Goal: Communication & Community: Ask a question

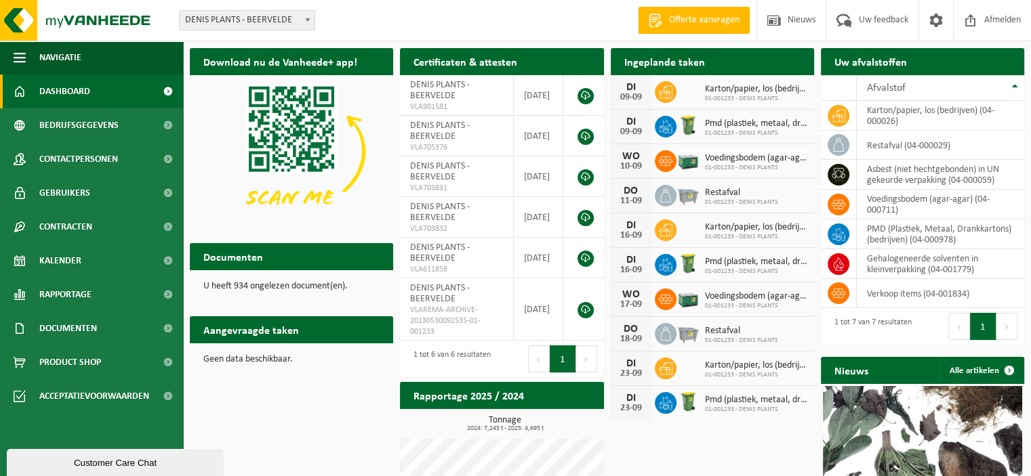
click at [87, 468] on div "Customer Care Chat" at bounding box center [115, 463] width 197 height 10
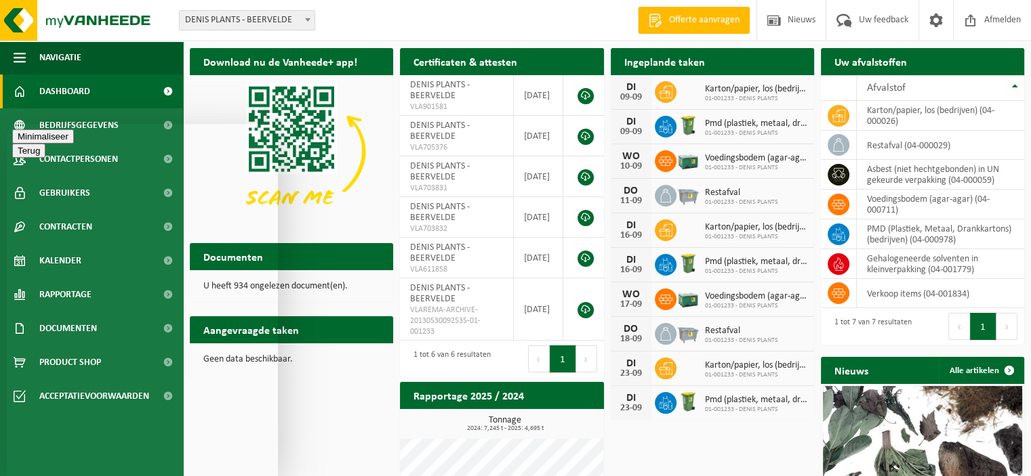
type textarea "Goedemiddag"
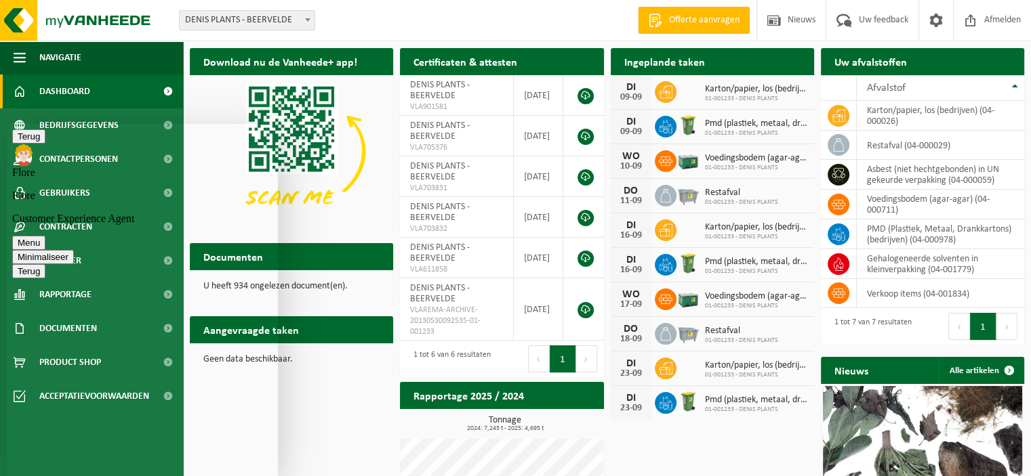
type textarea "[PERSON_NAME]"
type textarea "Zou je nog een wijziging voor morgen kunnen doen ivm de boxen voor voedingsbode…"
type textarea "?"
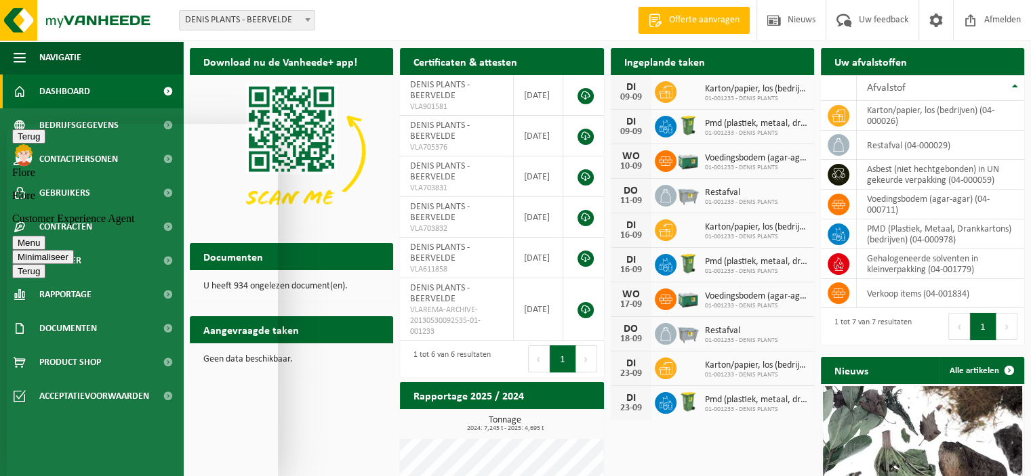
type textarea "Gezien het rustiger seizoen wordt bij ons, graag 5 boxen minder laten afzetten."
type textarea "merci! prettige dag nog"
